Goal: Task Accomplishment & Management: Manage account settings

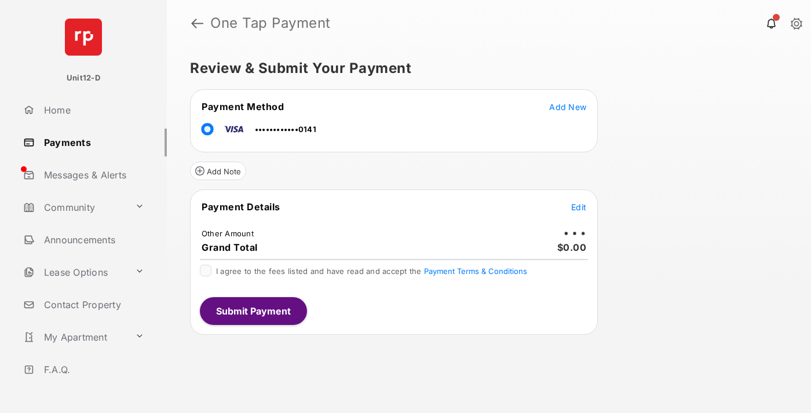
click at [578, 207] on span "Edit" at bounding box center [578, 207] width 15 height 10
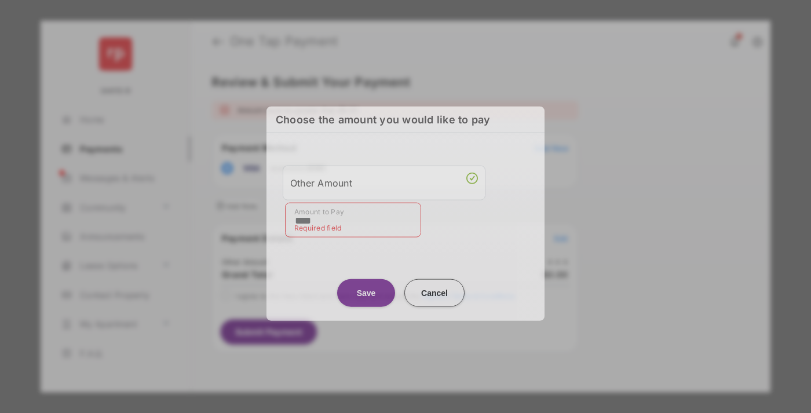
type input "****"
click at [366, 287] on button "Save" at bounding box center [366, 292] width 58 height 28
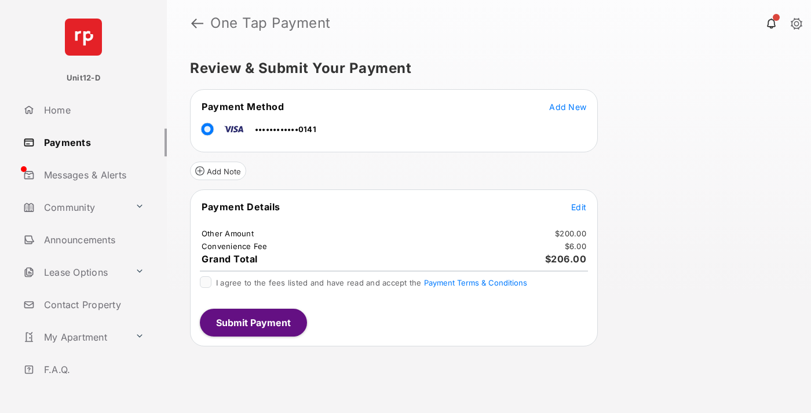
click at [578, 207] on span "Edit" at bounding box center [578, 207] width 15 height 10
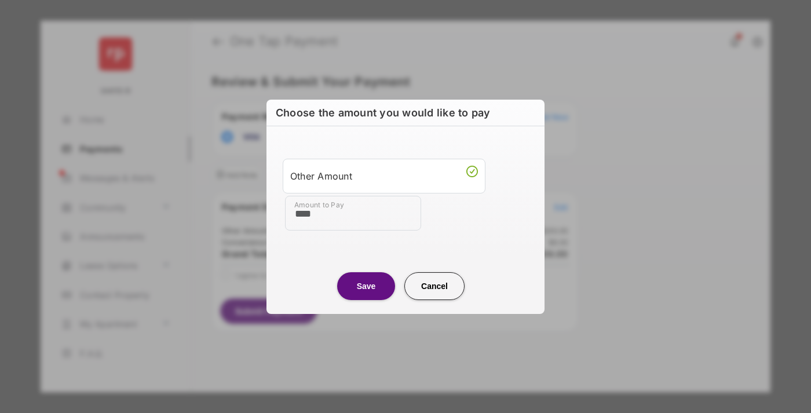
click at [366, 285] on button "Save" at bounding box center [366, 286] width 58 height 28
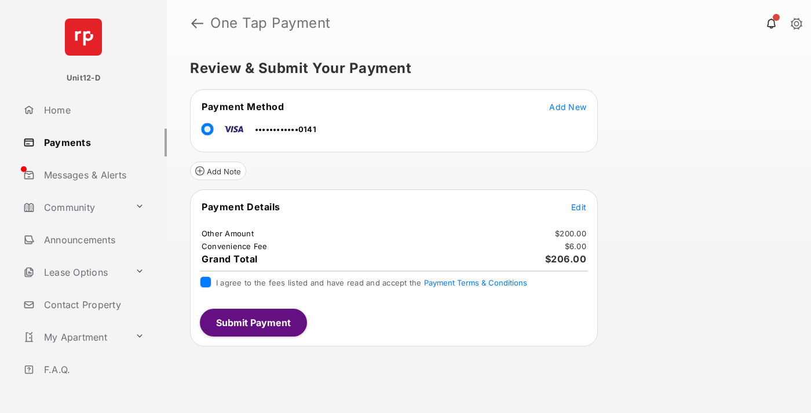
click at [252, 322] on button "Submit Payment" at bounding box center [253, 323] width 107 height 28
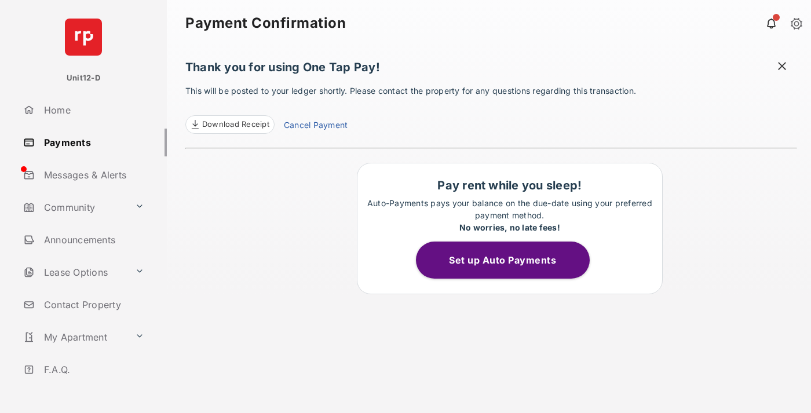
click at [509, 260] on button "Set up Auto Payments" at bounding box center [503, 259] width 174 height 37
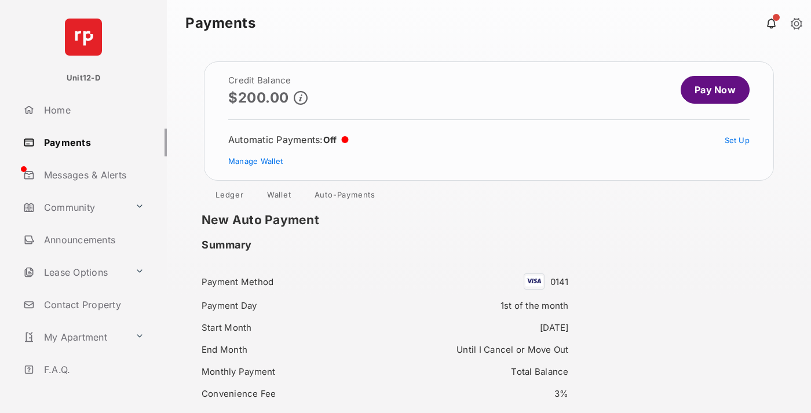
scroll to position [100, 0]
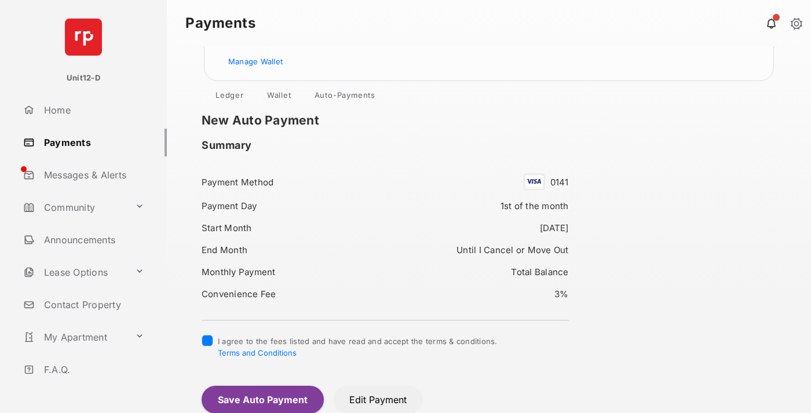
click at [262, 399] on button "Save Auto Payment" at bounding box center [262, 400] width 122 height 28
